Goal: Task Accomplishment & Management: Manage account settings

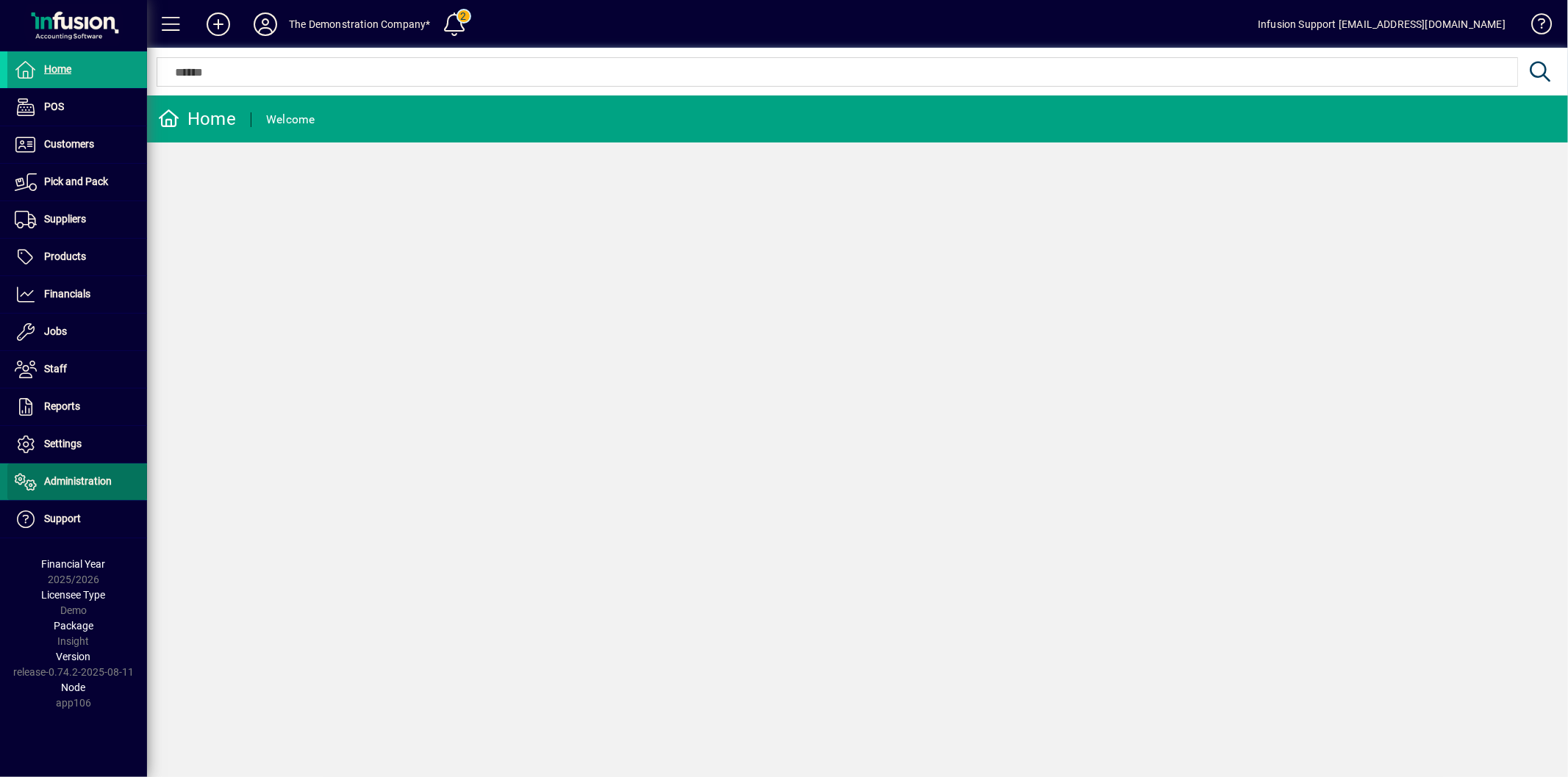
click at [105, 484] on span "Administration" at bounding box center [77, 481] width 67 height 12
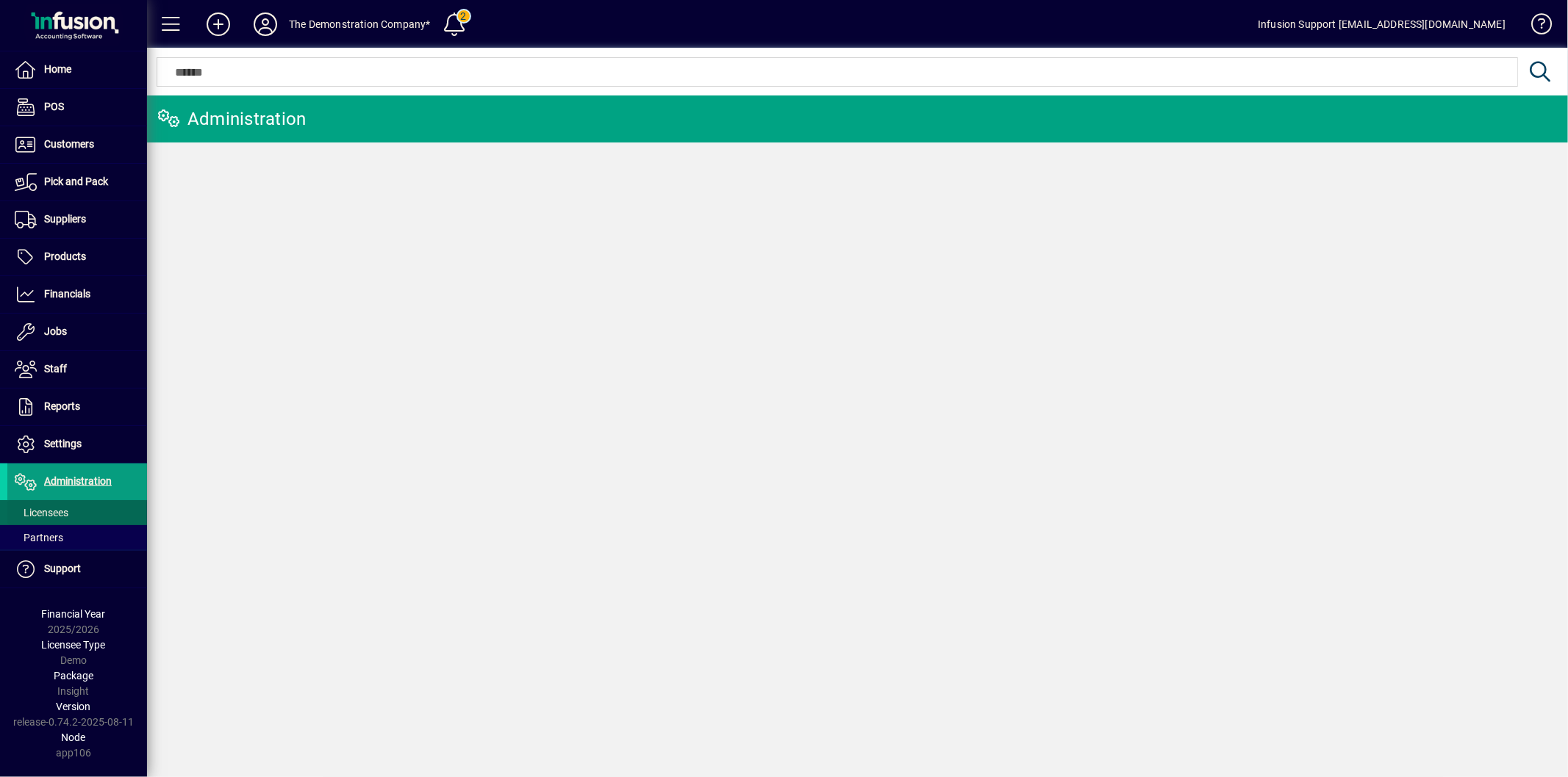
click at [74, 506] on span at bounding box center [77, 513] width 140 height 35
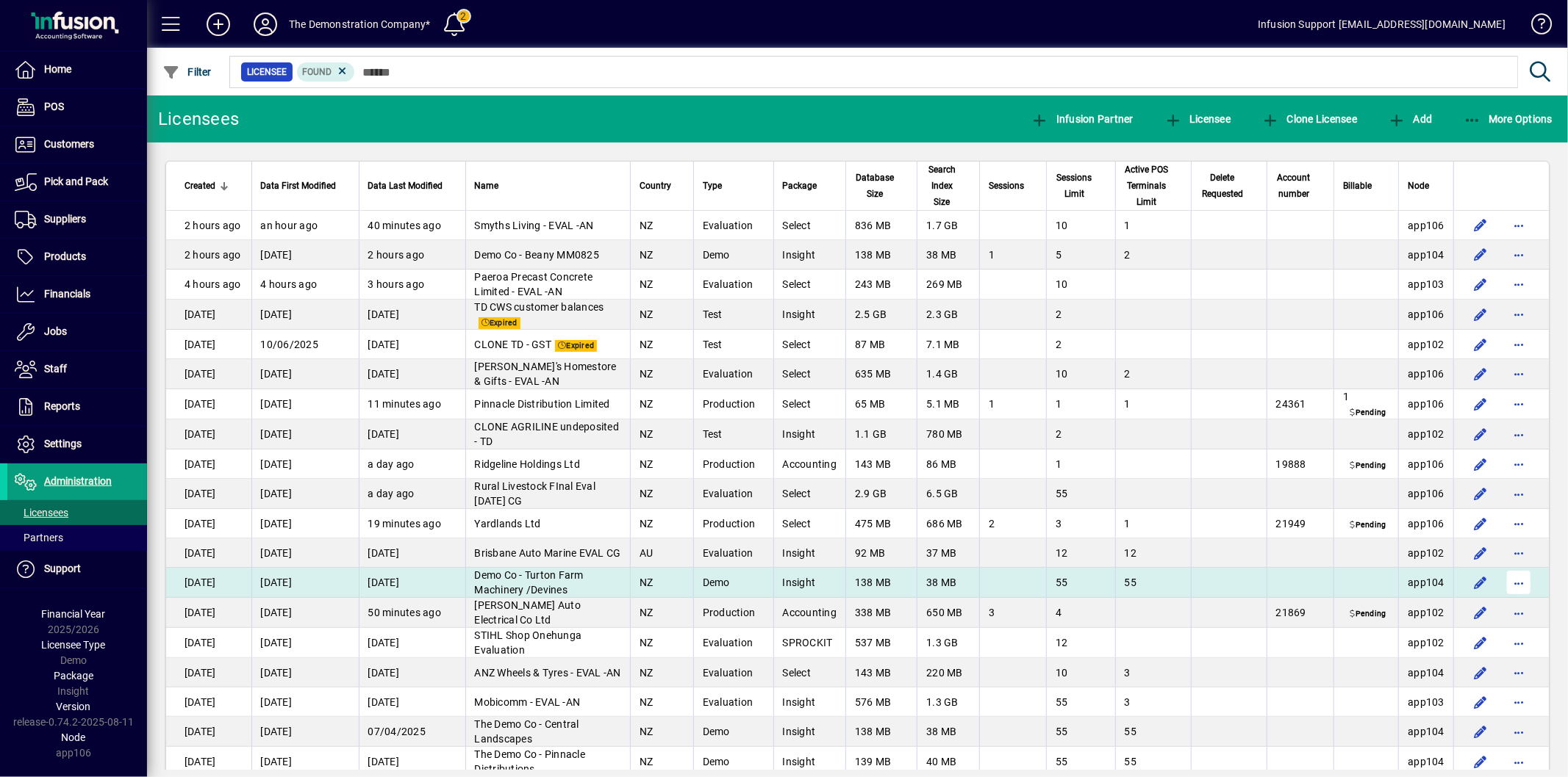
click at [1501, 584] on span "button" at bounding box center [1519, 582] width 35 height 35
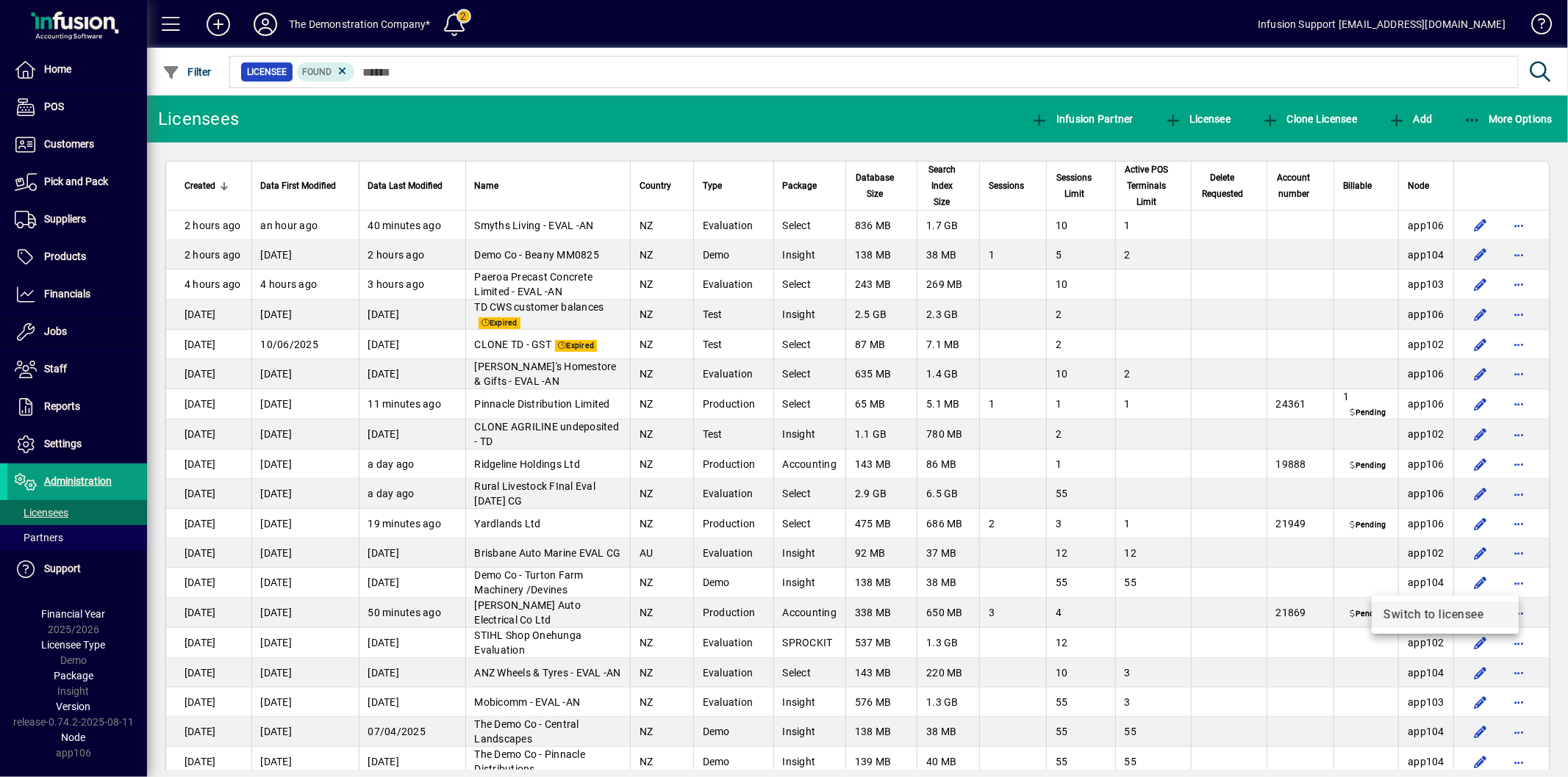
click at [1407, 614] on span "Switch to licensee" at bounding box center [1445, 615] width 123 height 17
